Goal: Task Accomplishment & Management: Manage account settings

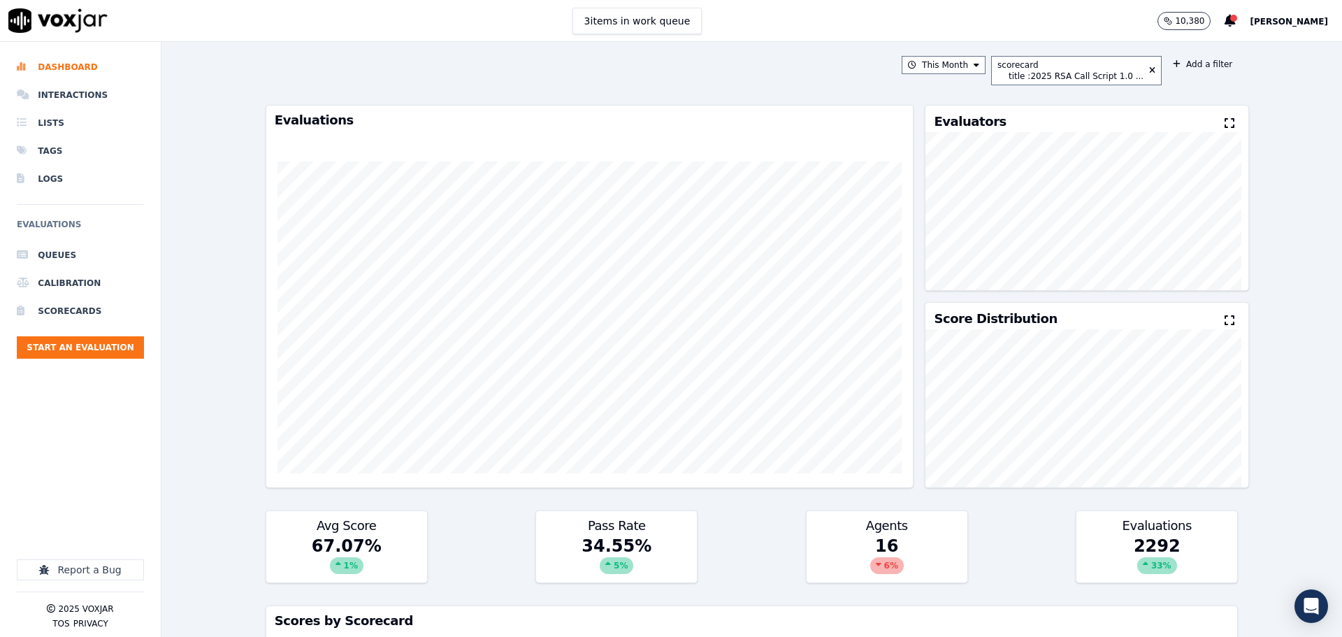
click at [1277, 20] on span "[PERSON_NAME]" at bounding box center [1289, 22] width 78 height 10
click at [1229, 45] on div "Settings" at bounding box center [1258, 47] width 150 height 22
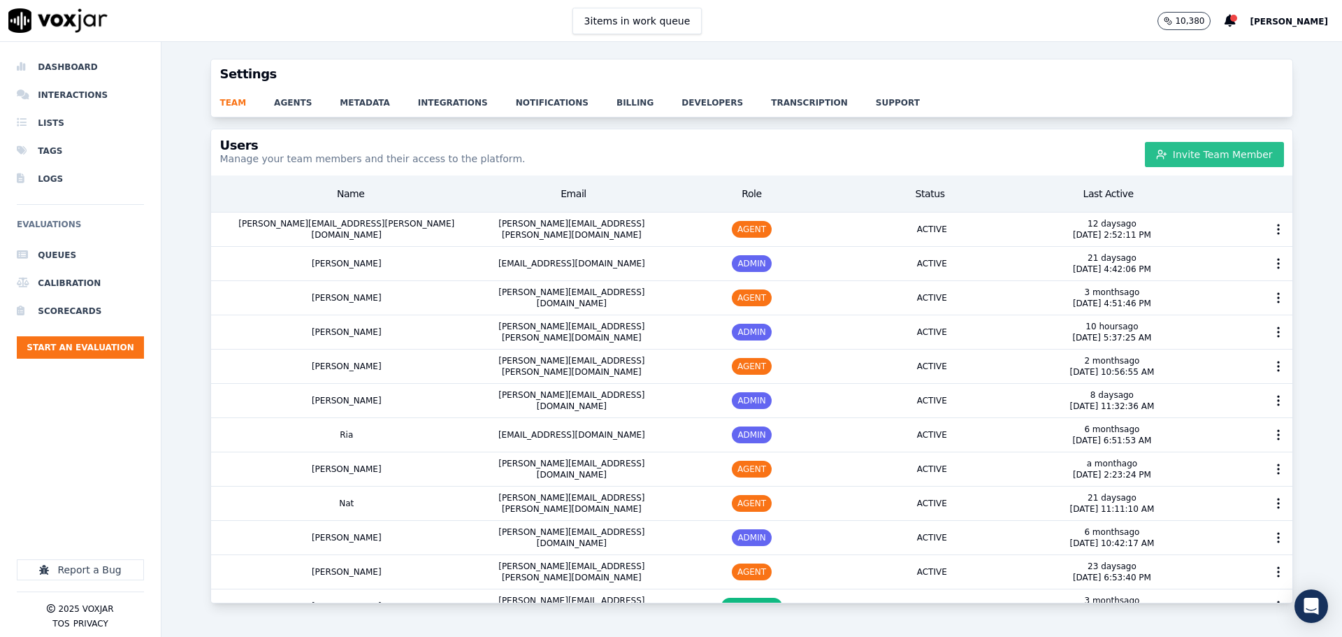
click at [1168, 160] on button "Invite Team Member" at bounding box center [1214, 154] width 139 height 25
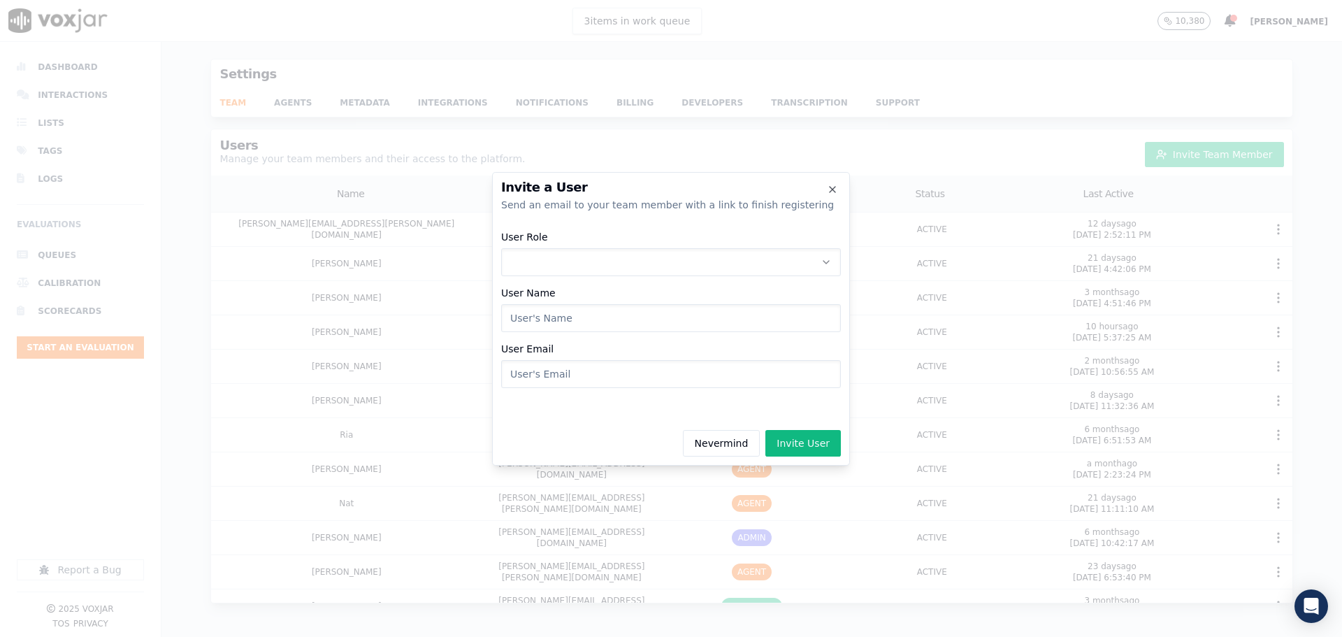
click at [653, 266] on button "User Role" at bounding box center [671, 262] width 340 height 28
click at [584, 340] on div "AGENT" at bounding box center [670, 344] width 321 height 22
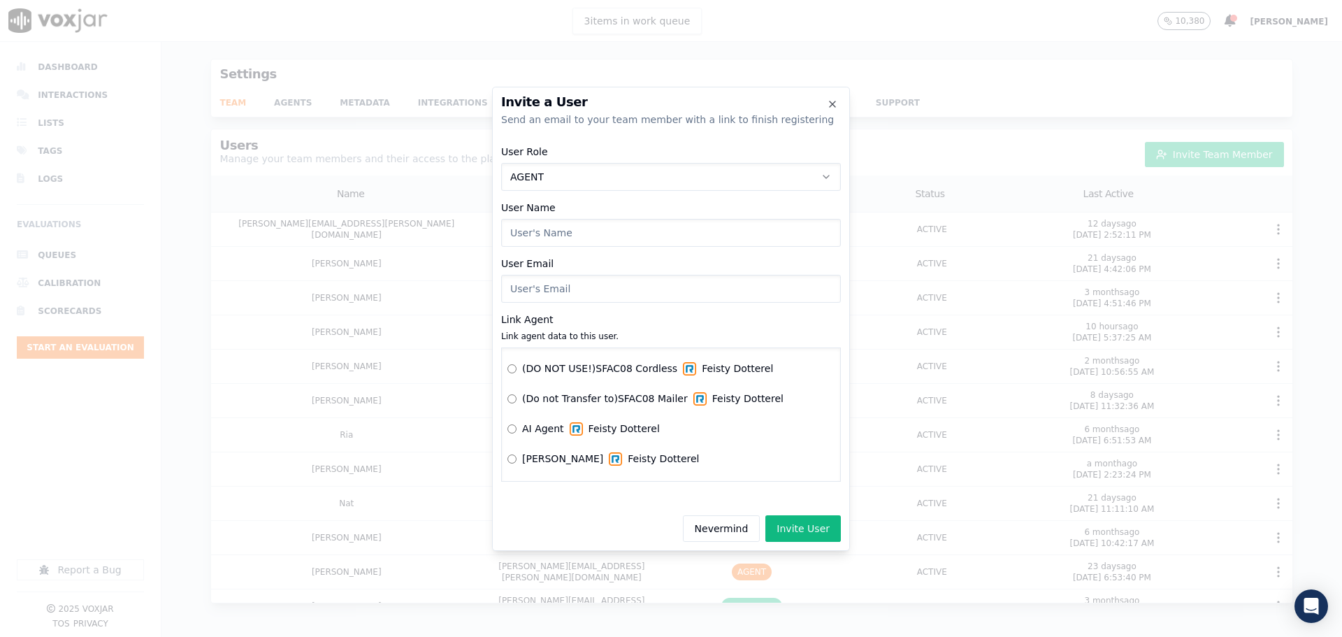
click at [581, 231] on input "User Name" at bounding box center [671, 233] width 340 height 28
type input "[PERSON_NAME]"
click at [567, 287] on input "User Email" at bounding box center [671, 289] width 340 height 28
type input "[PERSON_NAME][EMAIL_ADDRESS][PERSON_NAME][DOMAIN_NAME]"
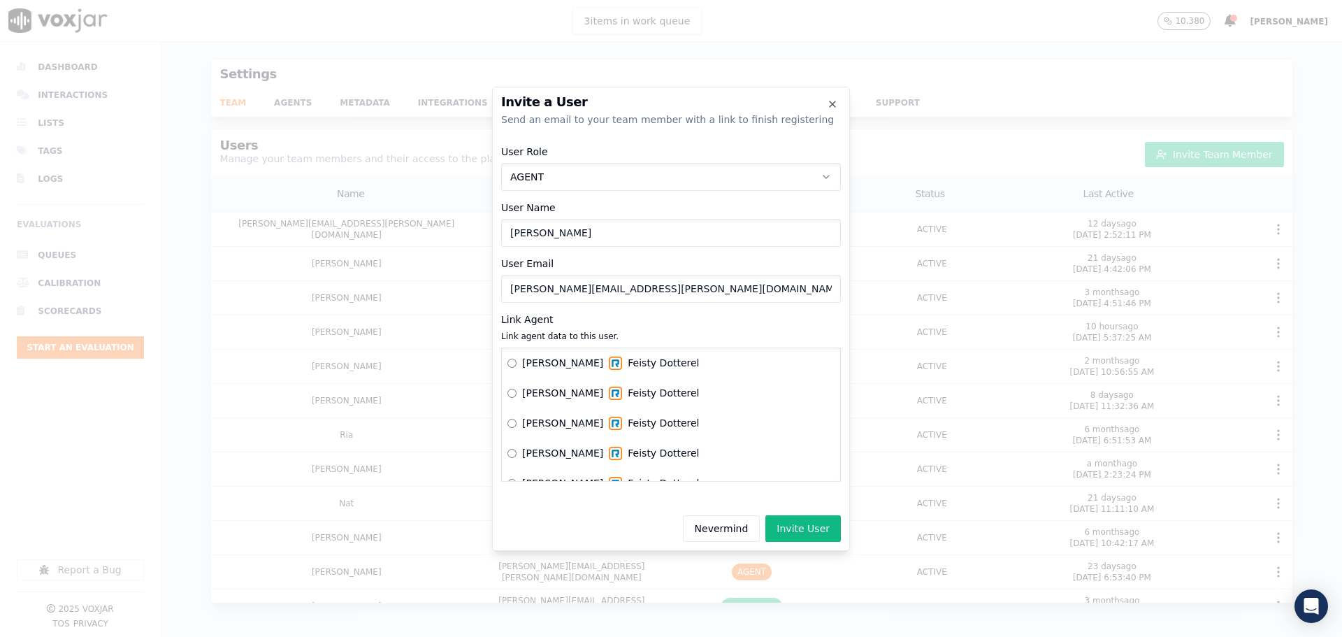
scroll to position [419, 0]
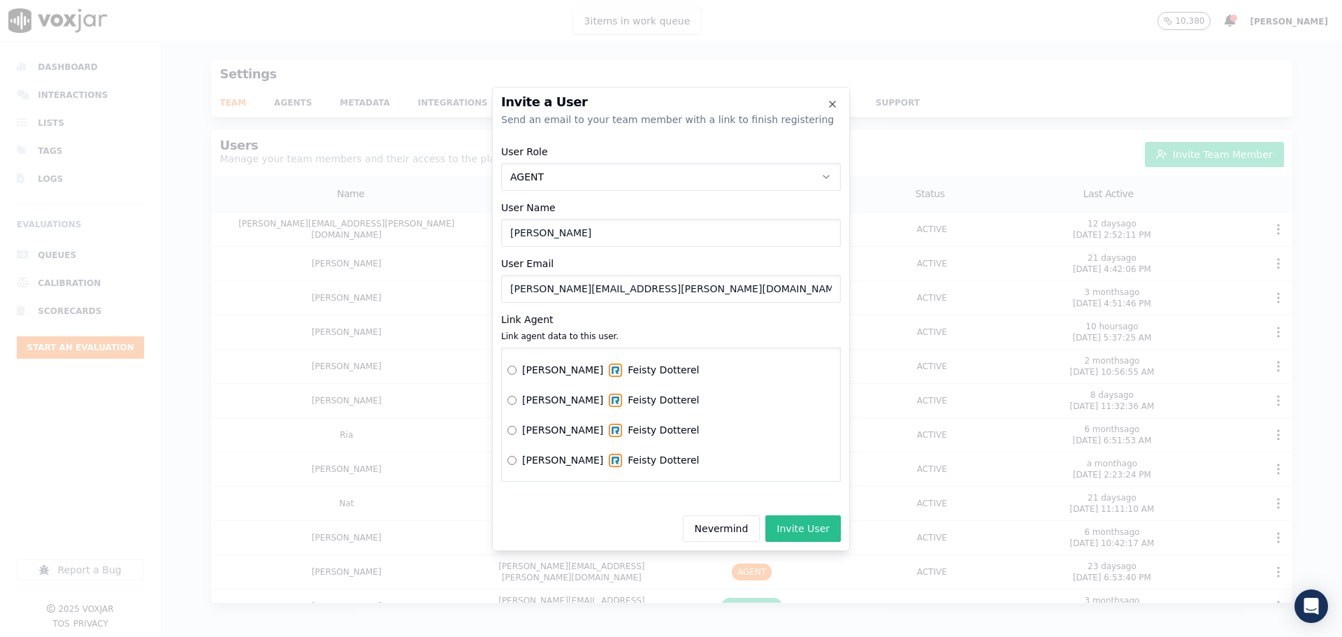
click at [797, 527] on button "Invite User" at bounding box center [802, 528] width 75 height 27
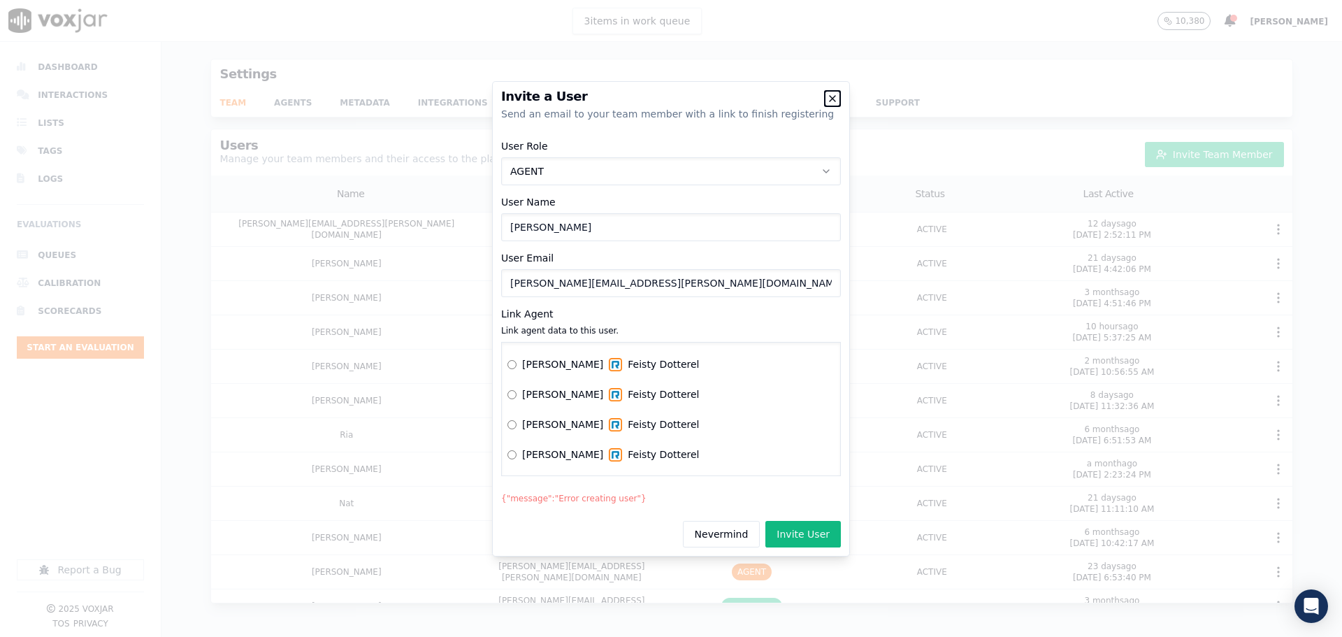
click at [836, 95] on icon "button" at bounding box center [832, 98] width 11 height 11
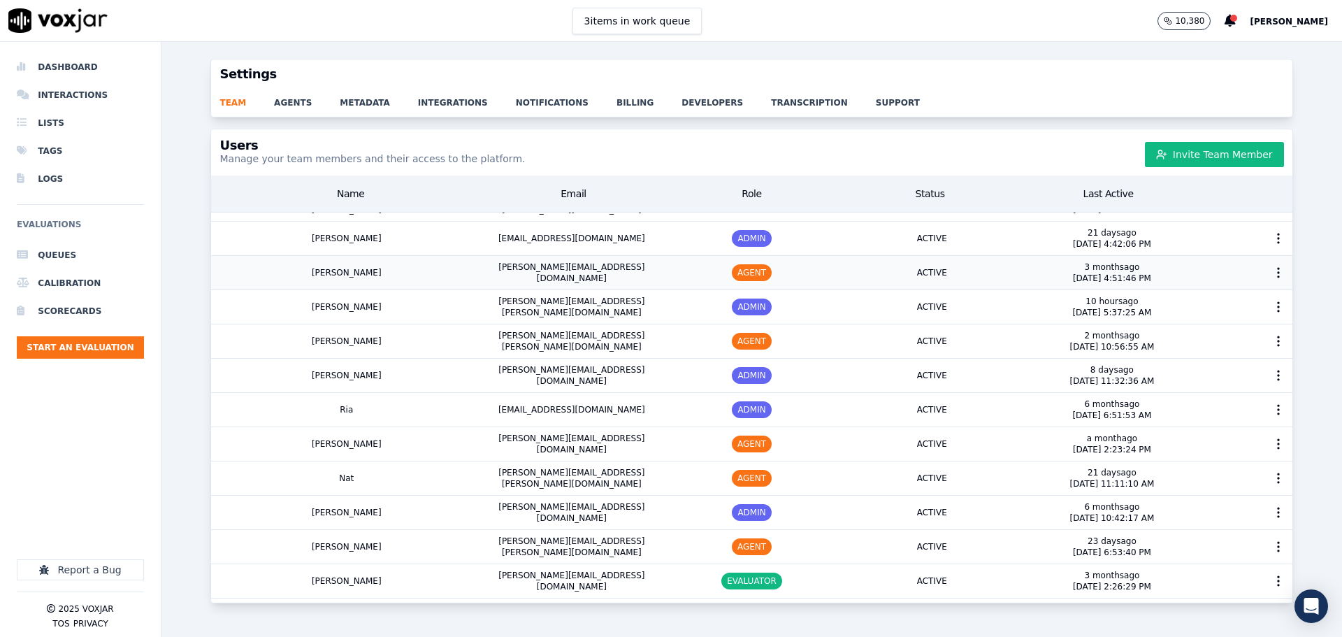
scroll to position [0, 0]
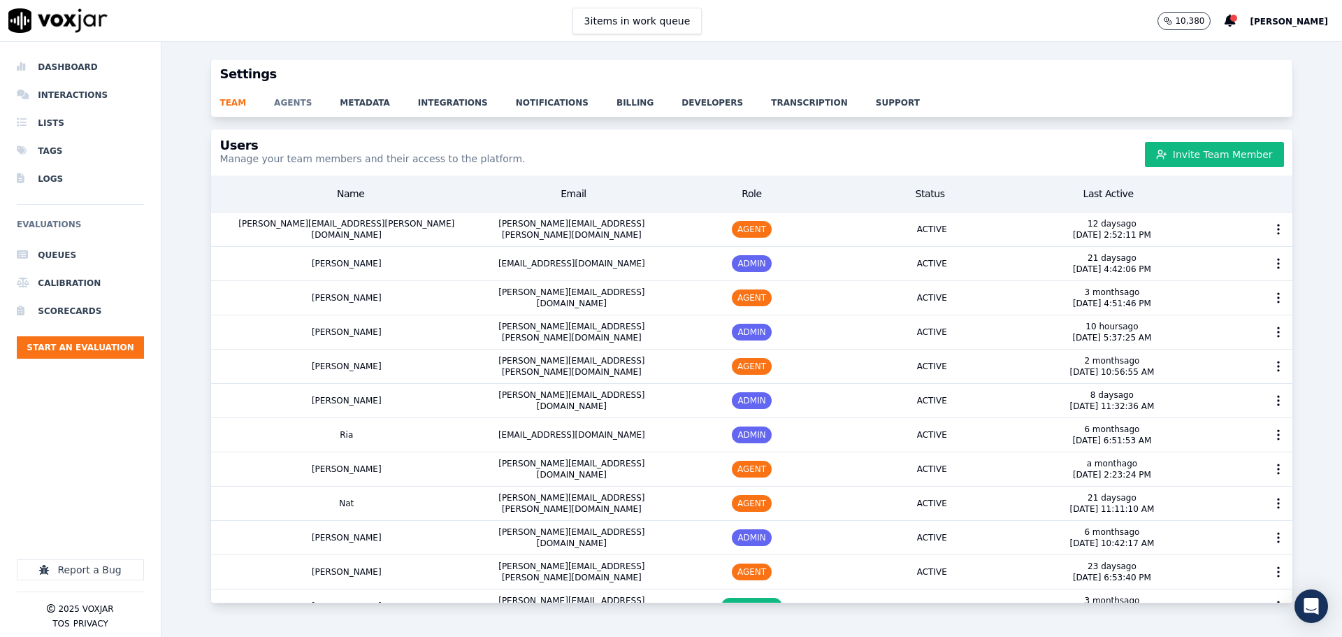
click at [284, 103] on link "agents" at bounding box center [307, 99] width 66 height 20
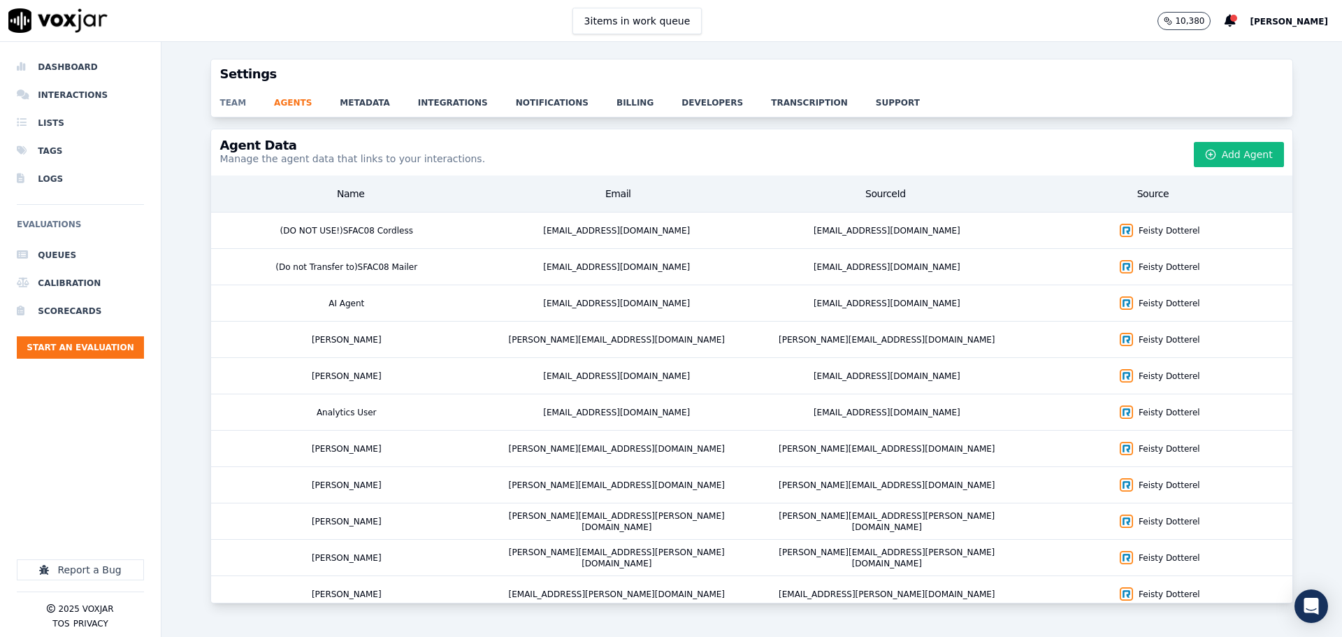
click at [231, 102] on link "team" at bounding box center [246, 99] width 55 height 20
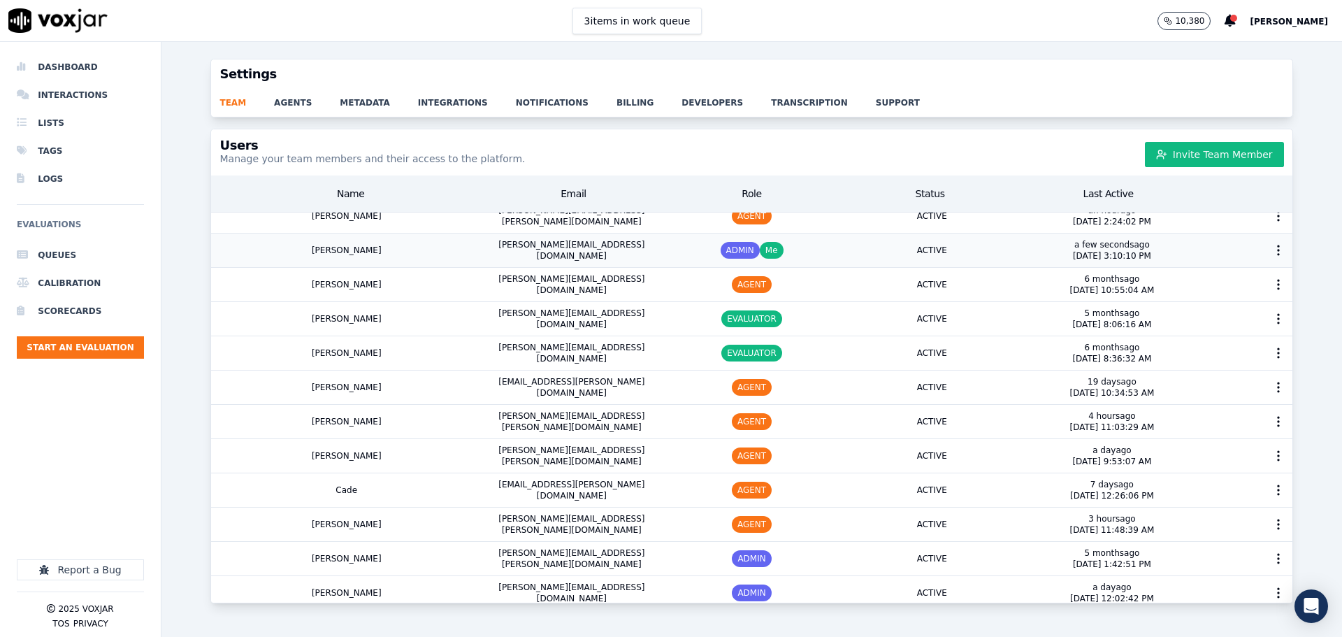
scroll to position [574, 0]
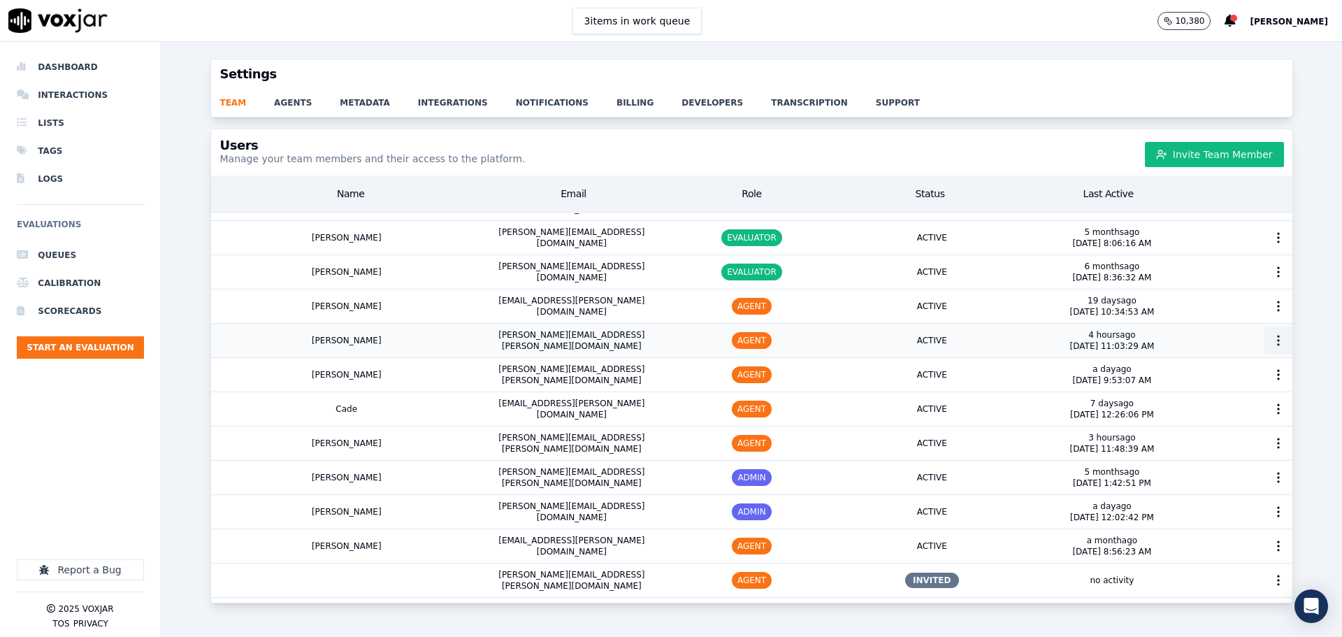
click at [1271, 338] on icon "button" at bounding box center [1278, 340] width 14 height 14
click at [1271, 339] on icon "button" at bounding box center [1278, 340] width 14 height 14
click at [78, 72] on li "Dashboard" at bounding box center [80, 67] width 127 height 28
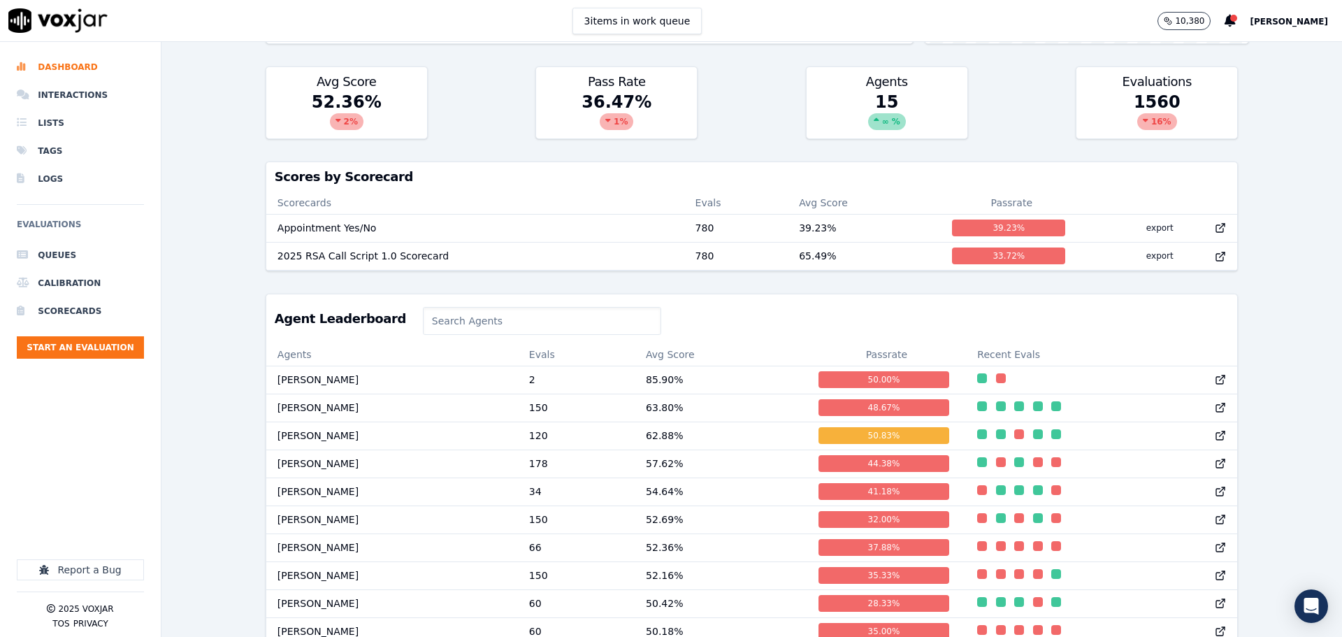
scroll to position [431, 0]
click at [455, 335] on input at bounding box center [542, 322] width 238 height 28
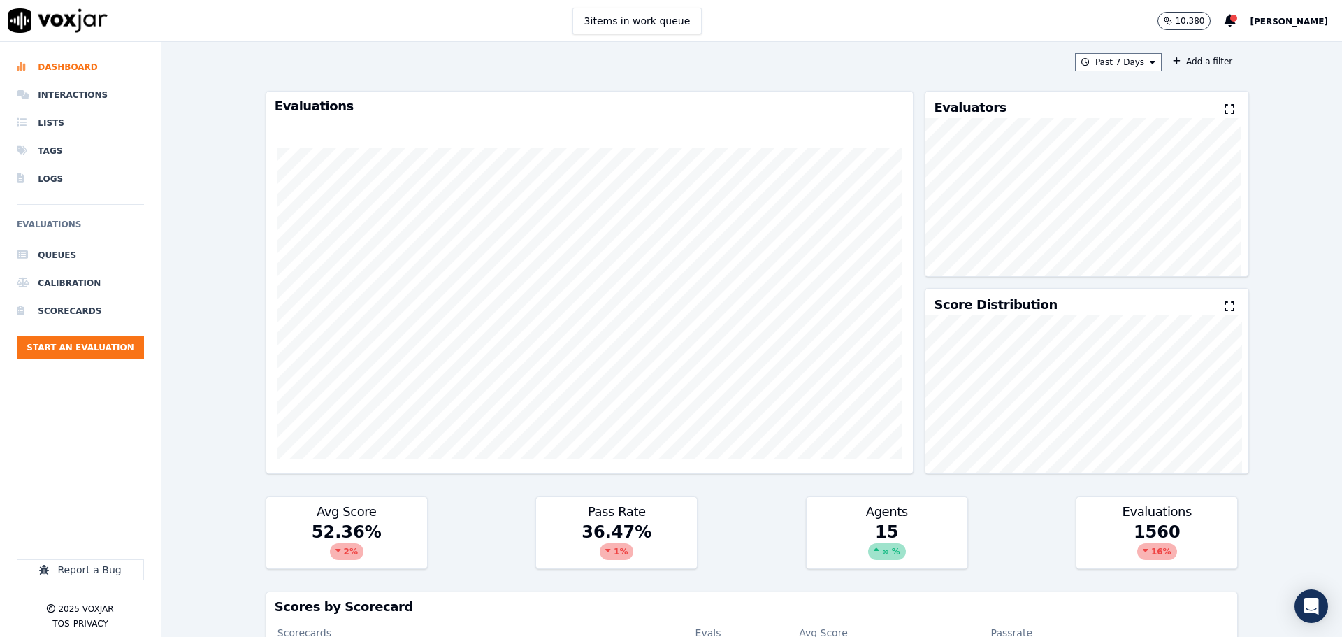
scroll to position [0, 0]
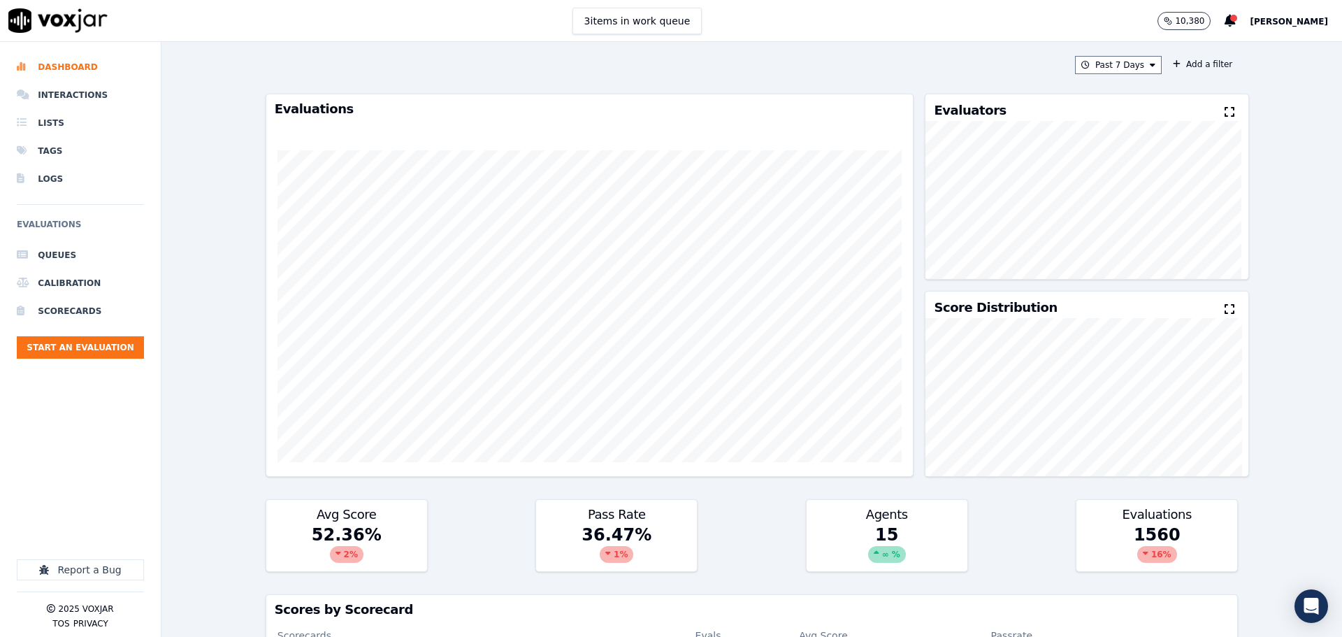
click at [222, 319] on div "Past 7 Days Add a filter Evaluations Evaluators Score Distribution Avg Score 52…" at bounding box center [751, 339] width 1180 height 595
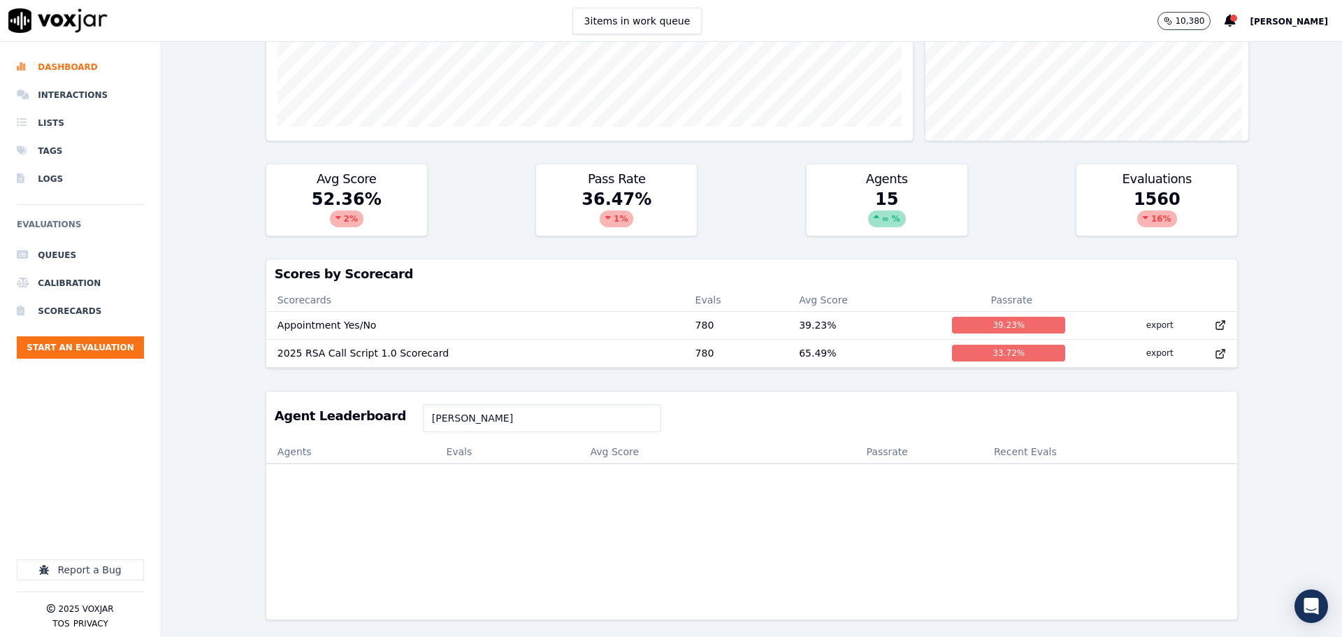
scroll to position [367, 0]
click at [453, 404] on input "[PERSON_NAME]" at bounding box center [542, 418] width 238 height 28
type input "d"
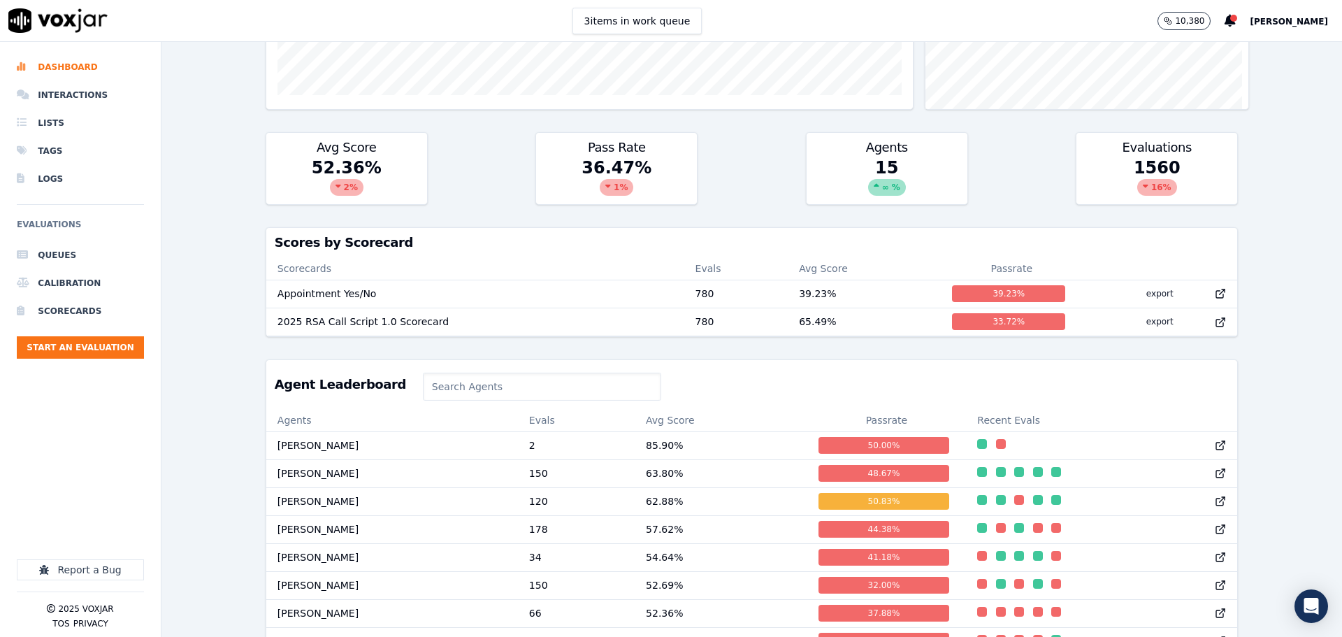
click at [219, 468] on div "Past 7 Days Add a filter Evaluations Evaluators Score Distribution Avg Score 52…" at bounding box center [751, 339] width 1180 height 595
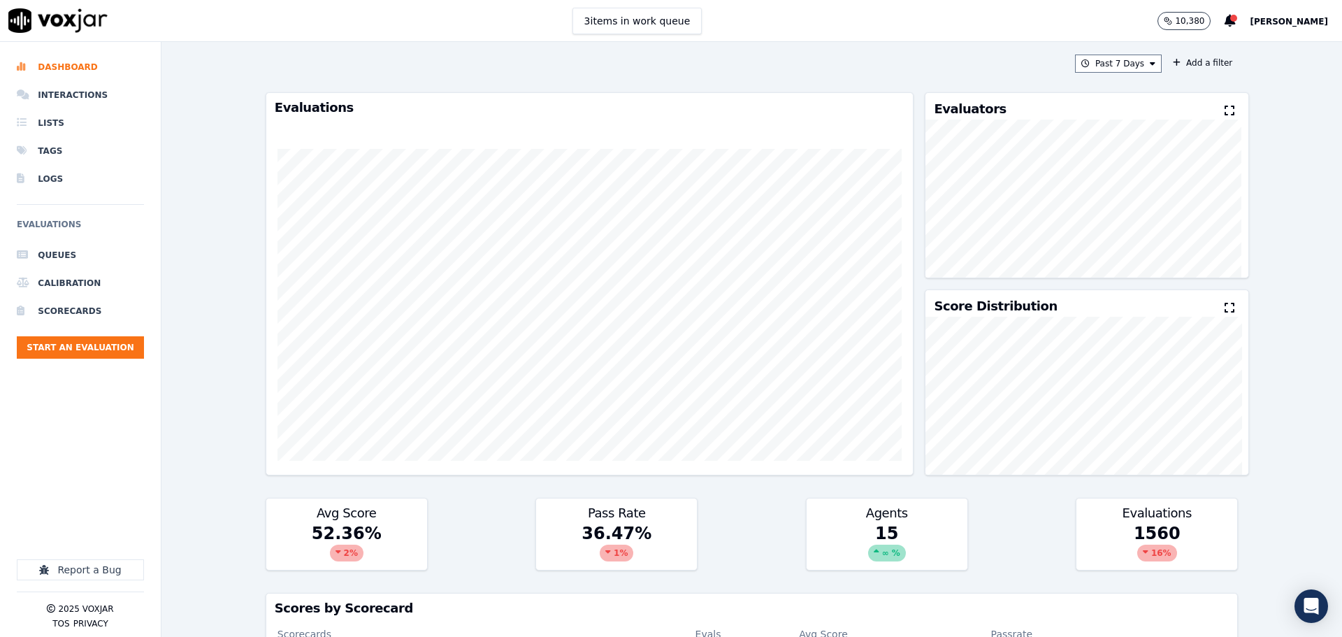
scroll to position [0, 0]
click at [1274, 21] on span "[PERSON_NAME]" at bounding box center [1289, 22] width 78 height 10
click at [1246, 48] on div "Settings" at bounding box center [1258, 47] width 150 height 22
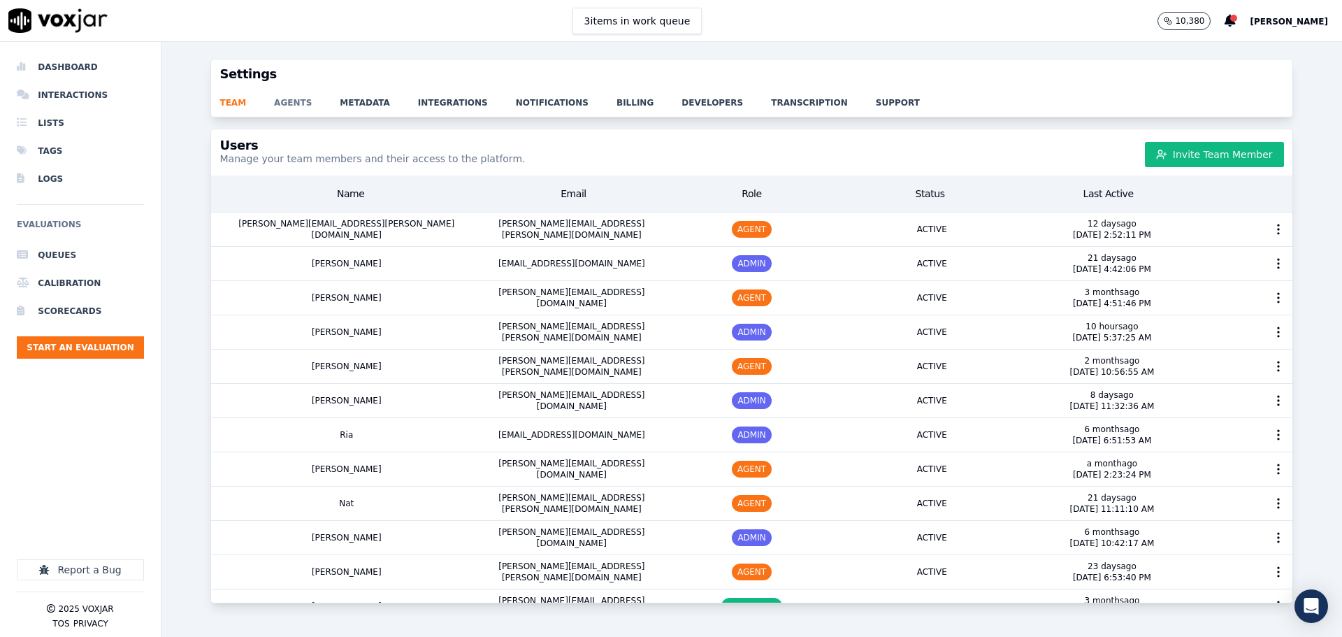
click at [286, 107] on link "agents" at bounding box center [307, 99] width 66 height 20
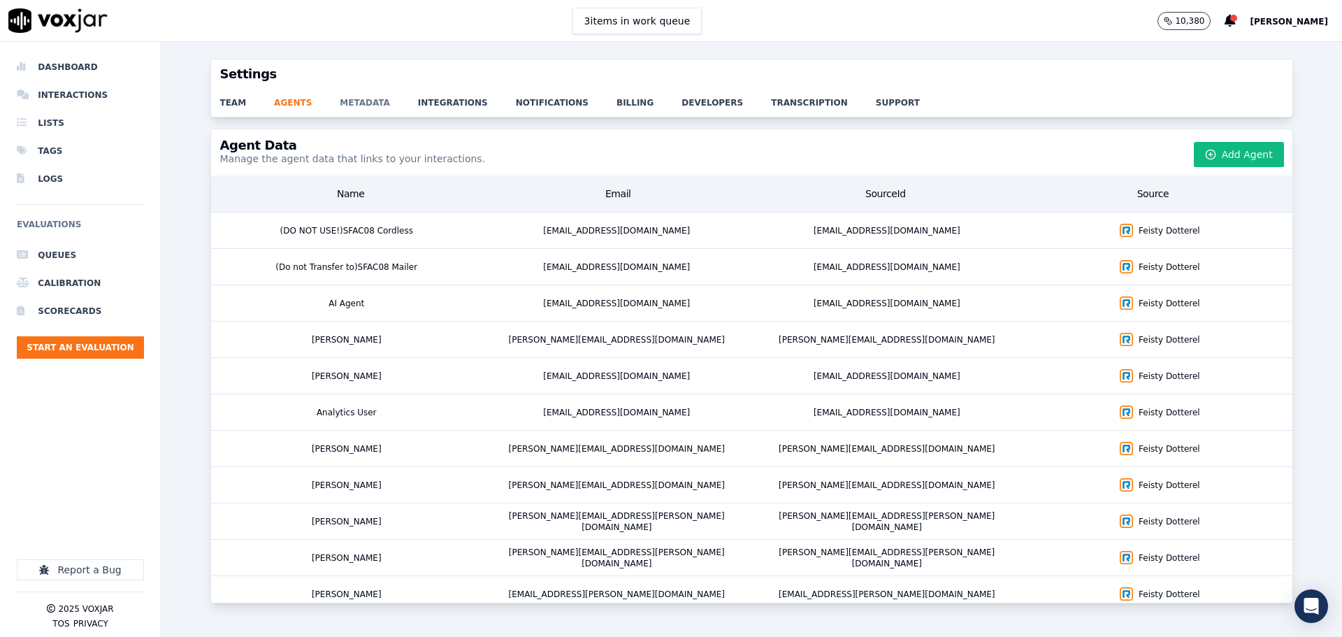
click at [371, 102] on link "metadata" at bounding box center [379, 99] width 78 height 20
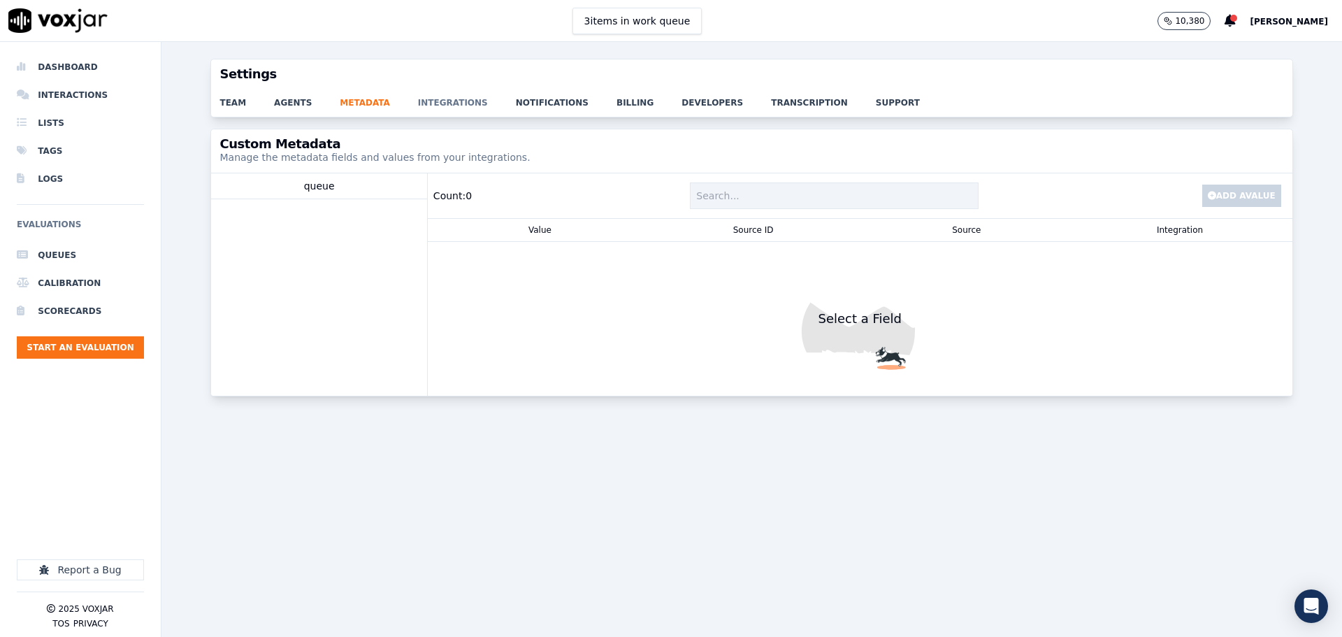
click at [418, 100] on link "integrations" at bounding box center [467, 99] width 98 height 20
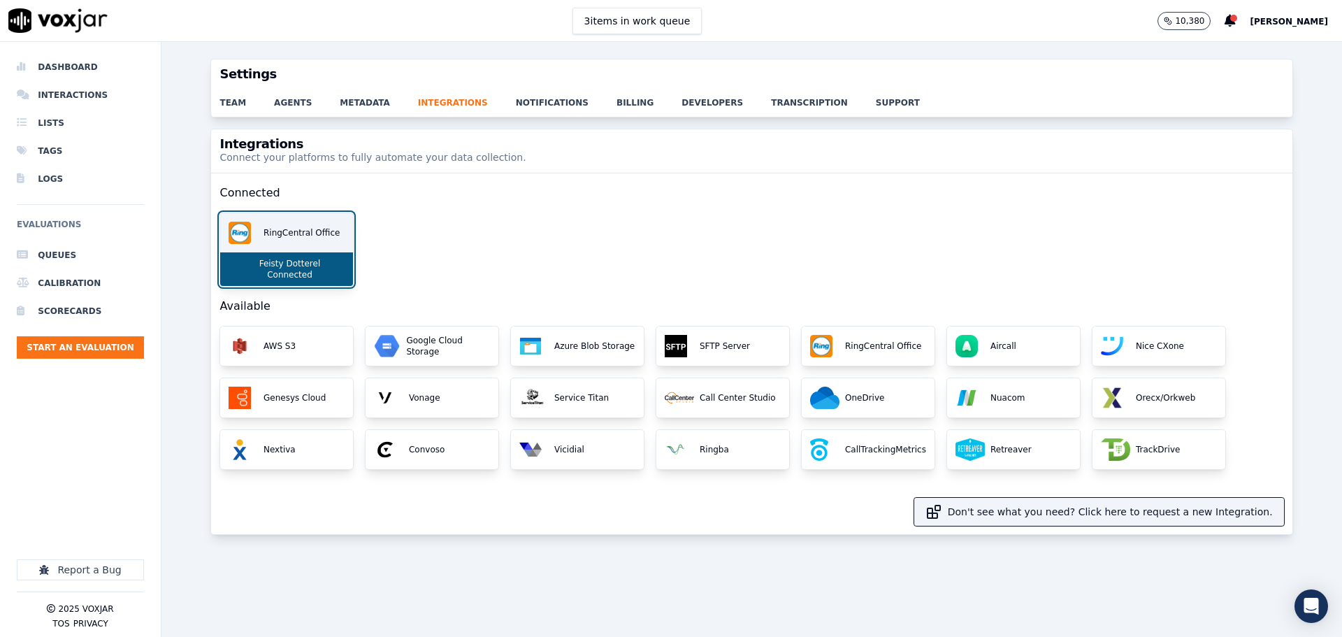
click at [254, 258] on div "Feisty Dotterel Connected" at bounding box center [286, 269] width 133 height 34
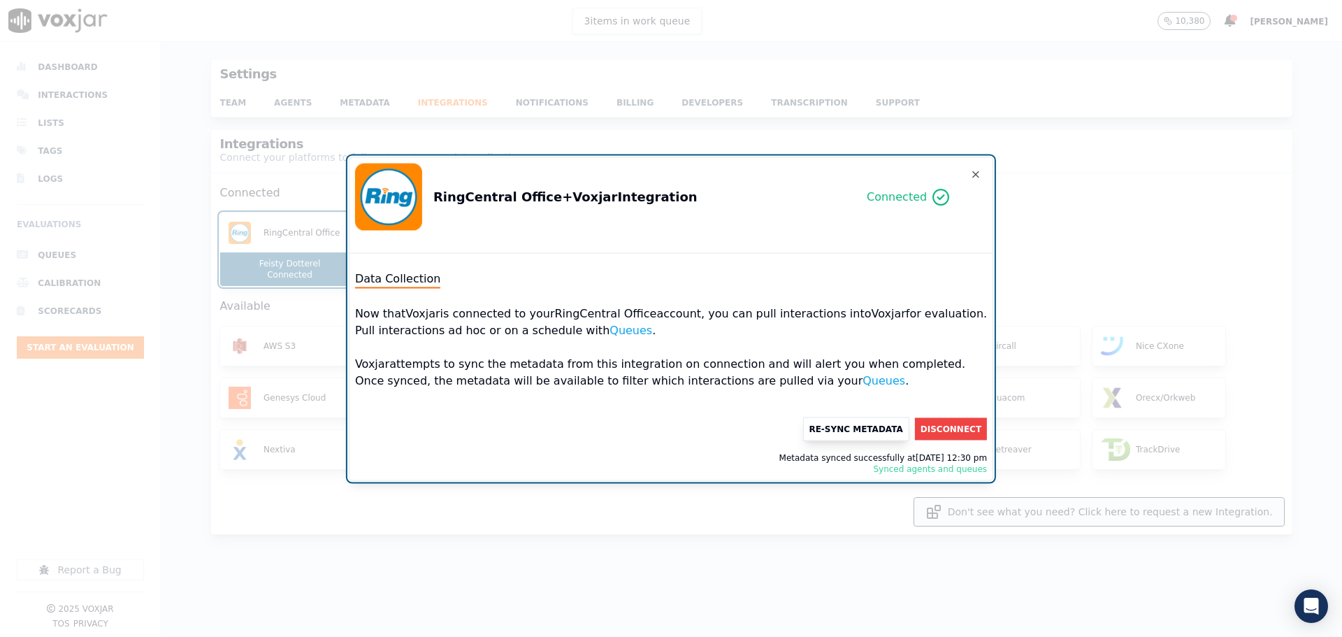
click at [838, 426] on button "Re-Sync Metadata" at bounding box center [855, 429] width 106 height 24
